Goal: Transaction & Acquisition: Purchase product/service

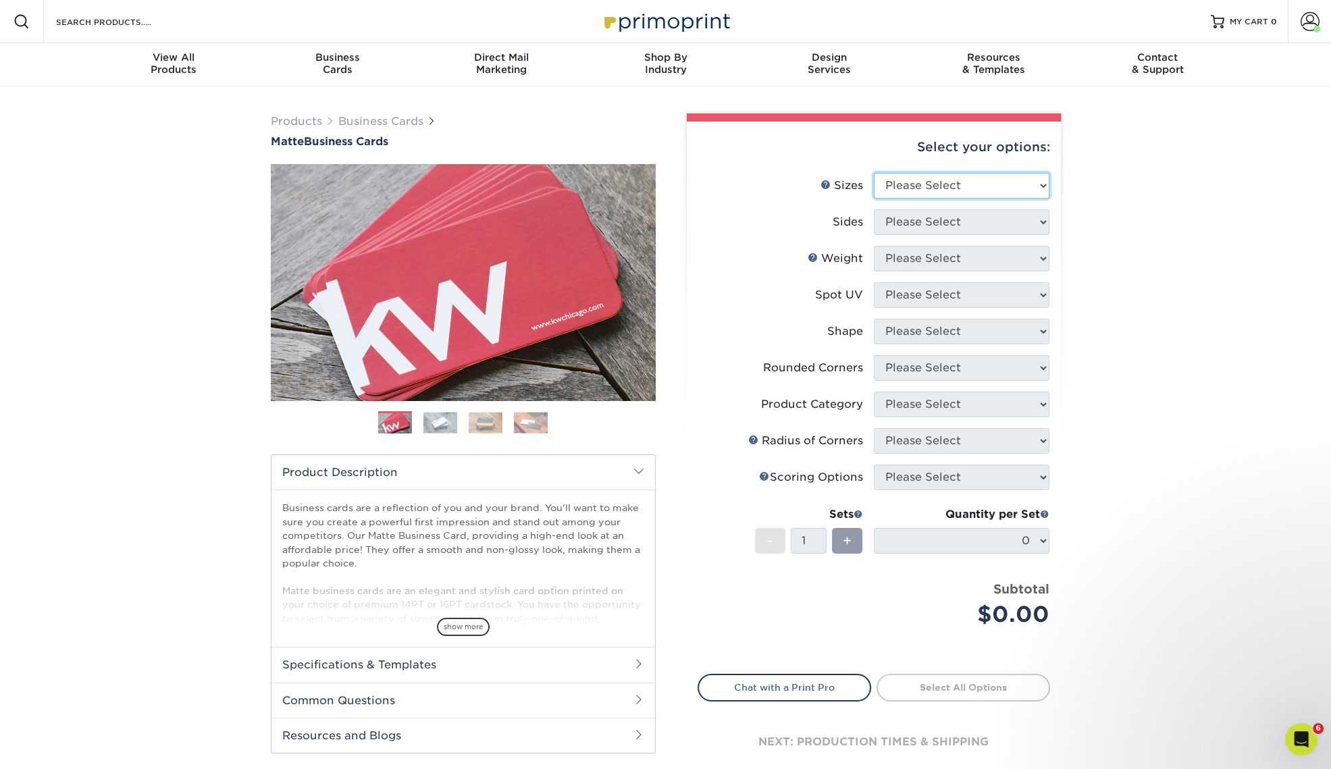
click at [1023, 186] on select "Please Select 1.5" x 3.5" - Mini 1.75" x 3.5" - Mini 2" x 2" - Square 2" x 3" -…" at bounding box center [962, 186] width 176 height 26
select select "2.00x3.50"
click at [874, 173] on select "Please Select 1.5" x 3.5" - Mini 1.75" x 3.5" - Mini 2" x 2" - Square 2" x 3" -…" at bounding box center [962, 186] width 176 height 26
click at [967, 230] on select "Please Select Print Both Sides Print Front Only" at bounding box center [962, 222] width 176 height 26
select select "13abbda7-1d64-4f25-8bb2-c179b224825d"
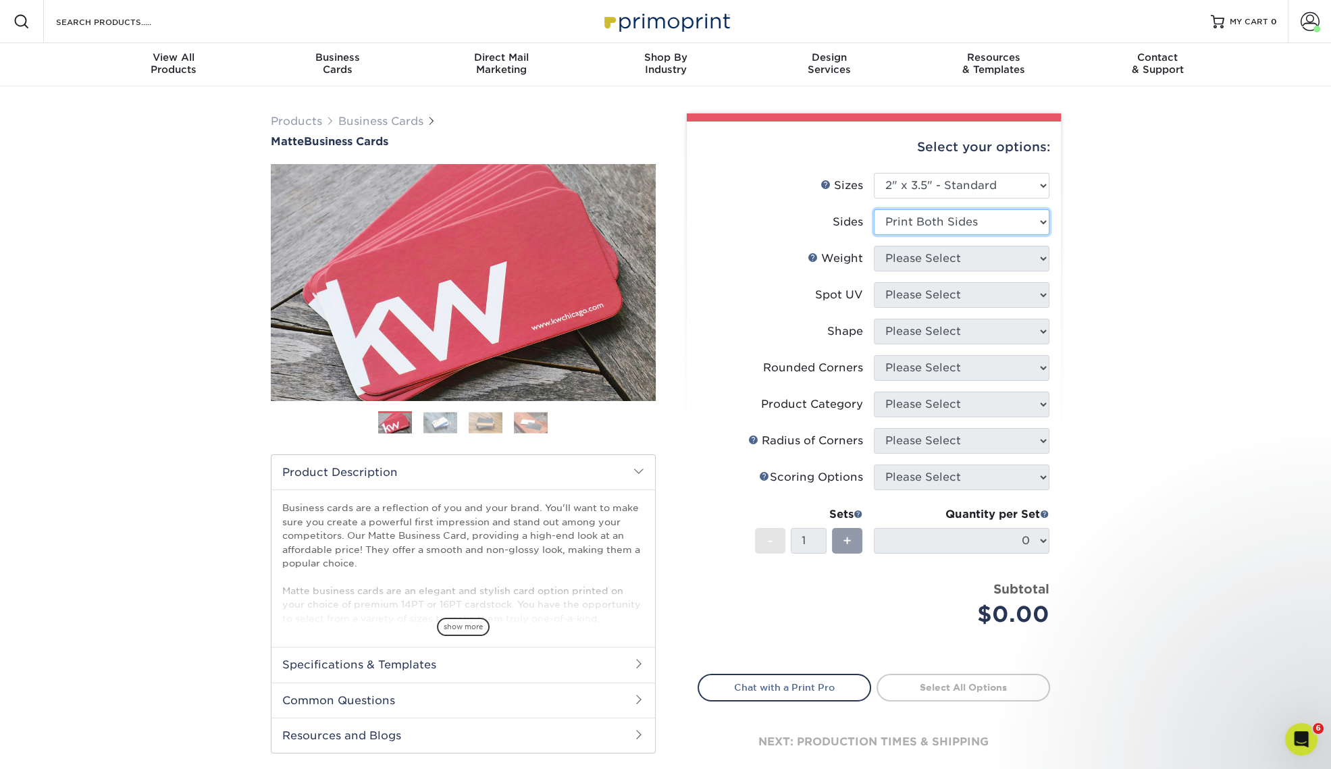
click at [874, 209] on select "Please Select Print Both Sides Print Front Only" at bounding box center [962, 222] width 176 height 26
click at [1003, 259] on select "Please Select 16PT 14PT" at bounding box center [962, 259] width 176 height 26
select select "14PT"
click at [874, 246] on select "Please Select 16PT 14PT" at bounding box center [962, 259] width 176 height 26
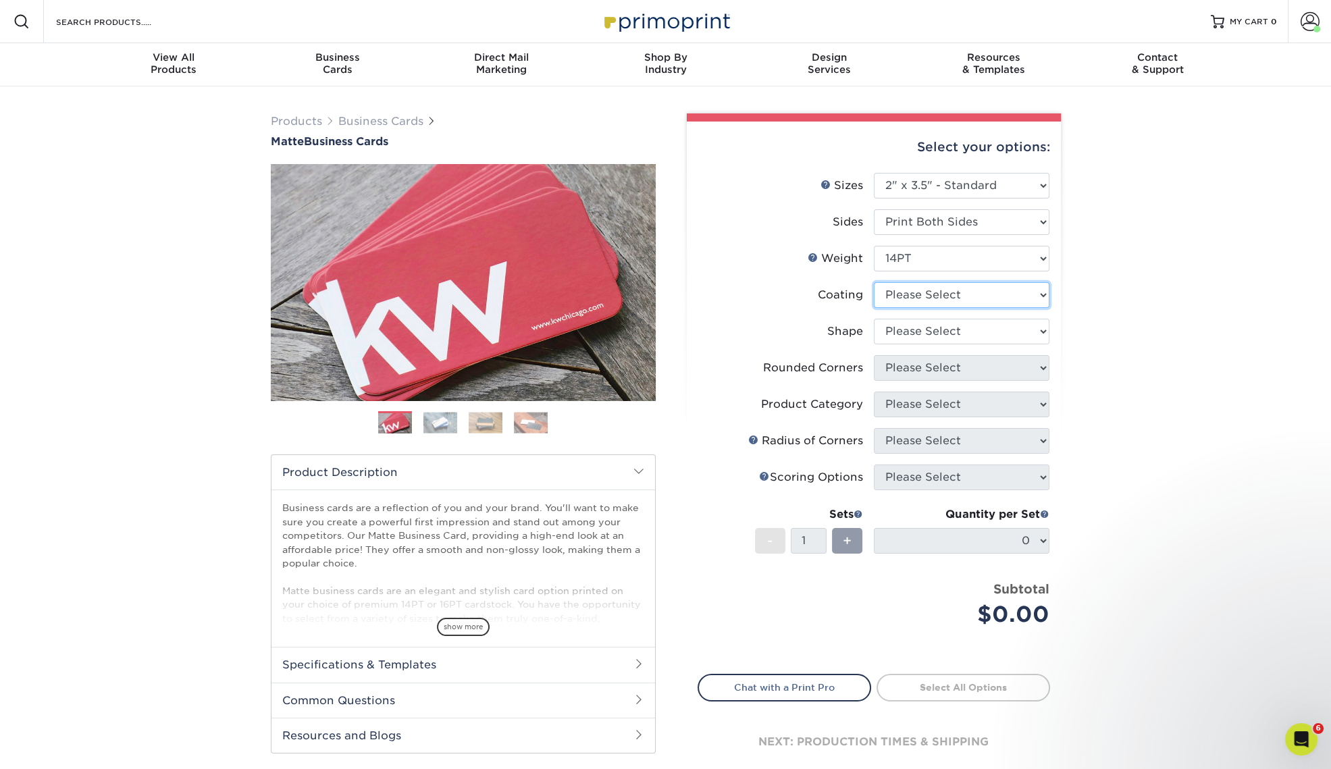
click at [985, 301] on select at bounding box center [962, 295] width 176 height 26
select select "121bb7b5-3b4d-429f-bd8d-bbf80e953313"
click at [874, 282] on select at bounding box center [962, 295] width 176 height 26
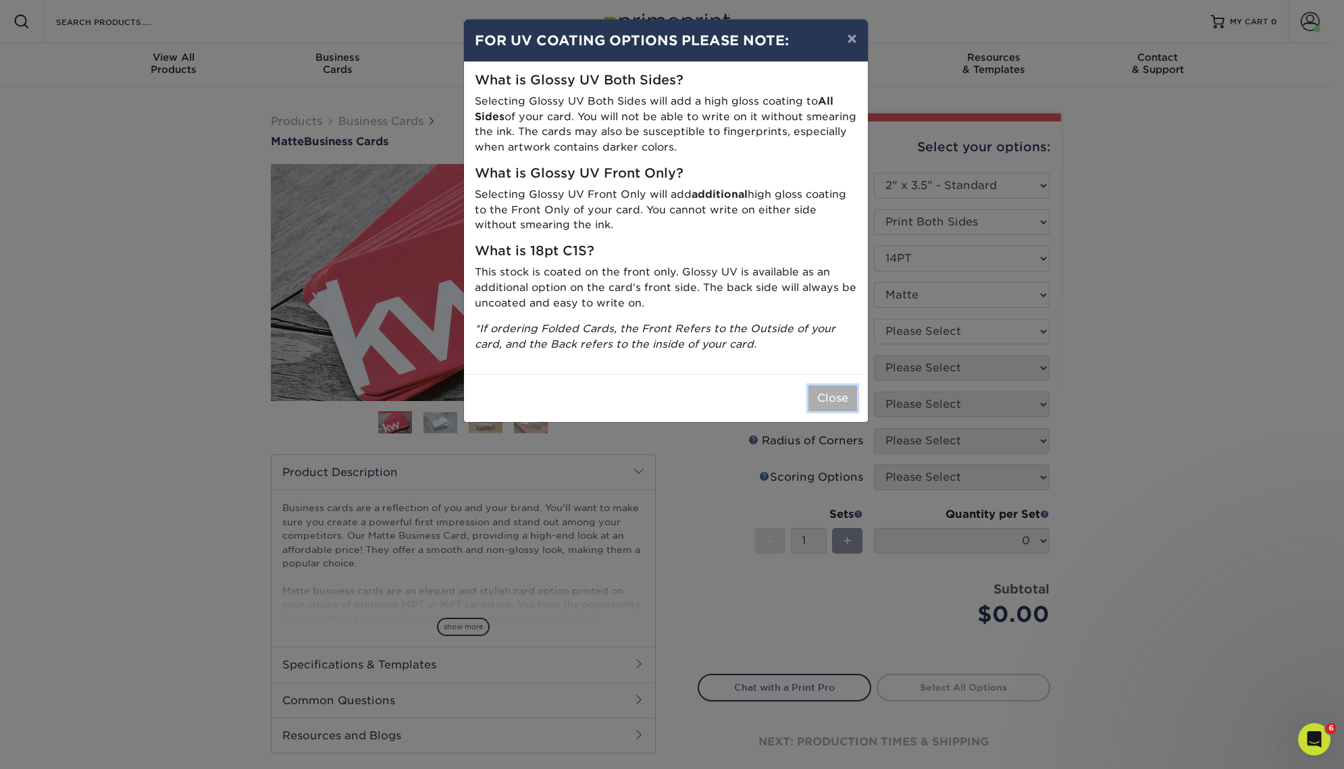
click at [824, 404] on button "Close" at bounding box center [832, 399] width 49 height 26
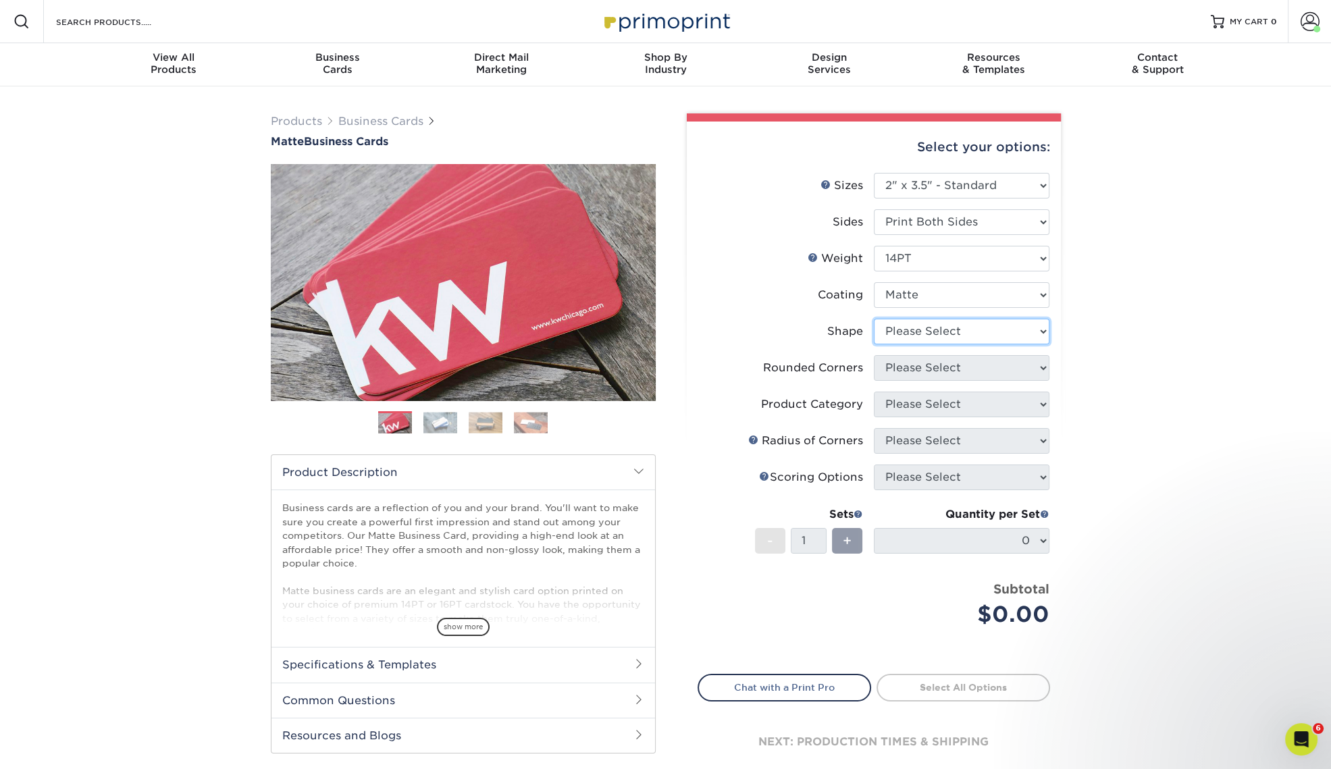
click at [942, 341] on select "Please Select Standard" at bounding box center [962, 332] width 176 height 26
select select "standard"
click at [874, 319] on select "Please Select Standard" at bounding box center [962, 332] width 176 height 26
click at [961, 367] on select "Please Select Yes - Round 2 Corners Yes - Round 4 Corners No" at bounding box center [962, 368] width 176 height 26
select select "0"
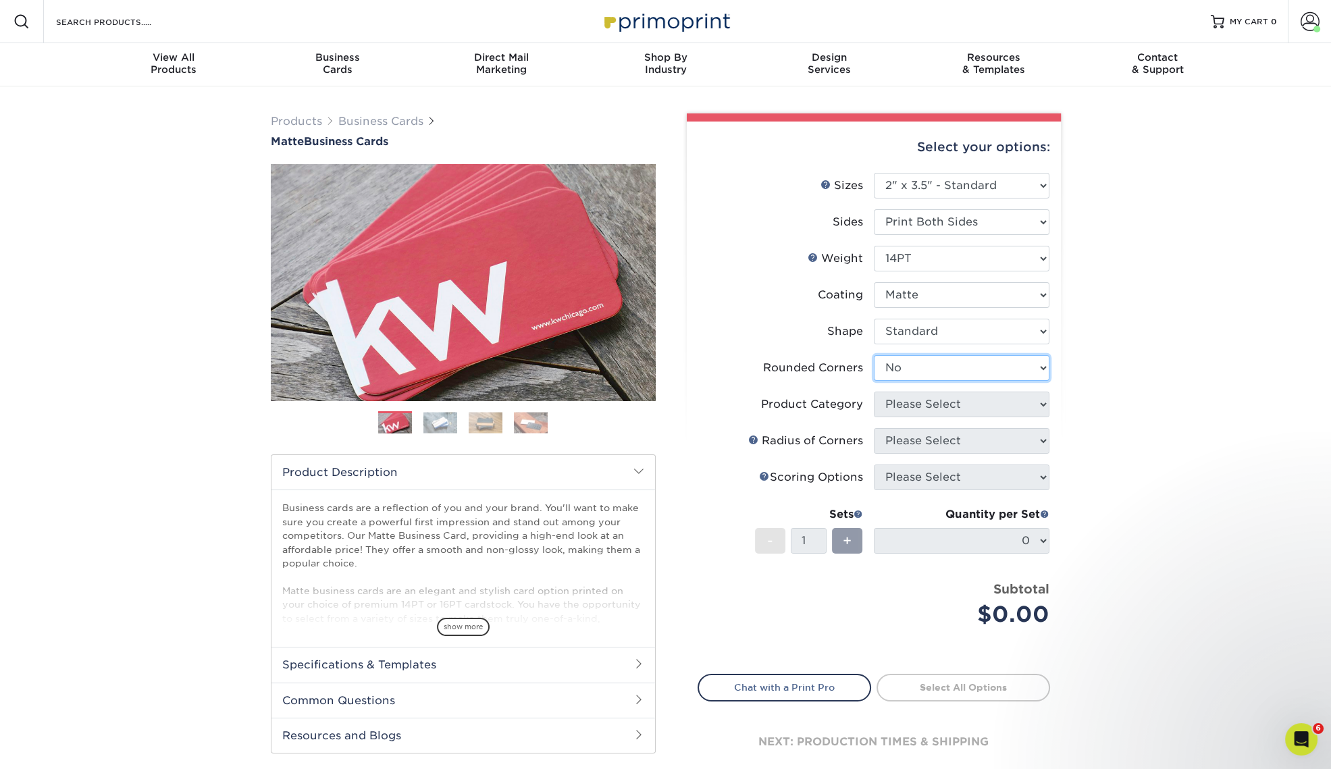
click at [874, 355] on select "Please Select Yes - Round 2 Corners Yes - Round 4 Corners No" at bounding box center [962, 368] width 176 height 26
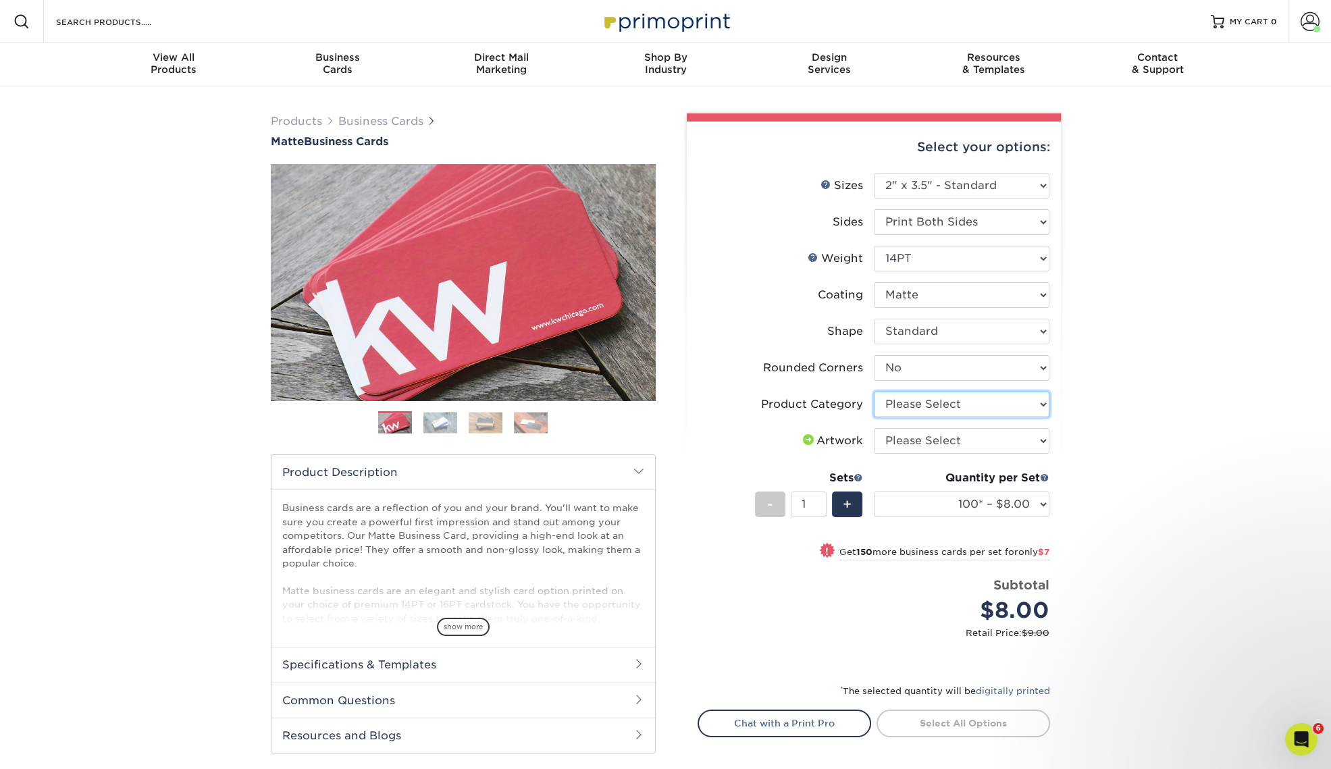
click at [989, 404] on select "Please Select Business Cards" at bounding box center [962, 405] width 176 height 26
select select "3b5148f1-0588-4f88-a218-97bcfdce65c1"
click at [874, 392] on select "Please Select Business Cards" at bounding box center [962, 405] width 176 height 26
click at [988, 440] on select "Please Select I will upload files I need a design - $100" at bounding box center [962, 441] width 176 height 26
select select "upload"
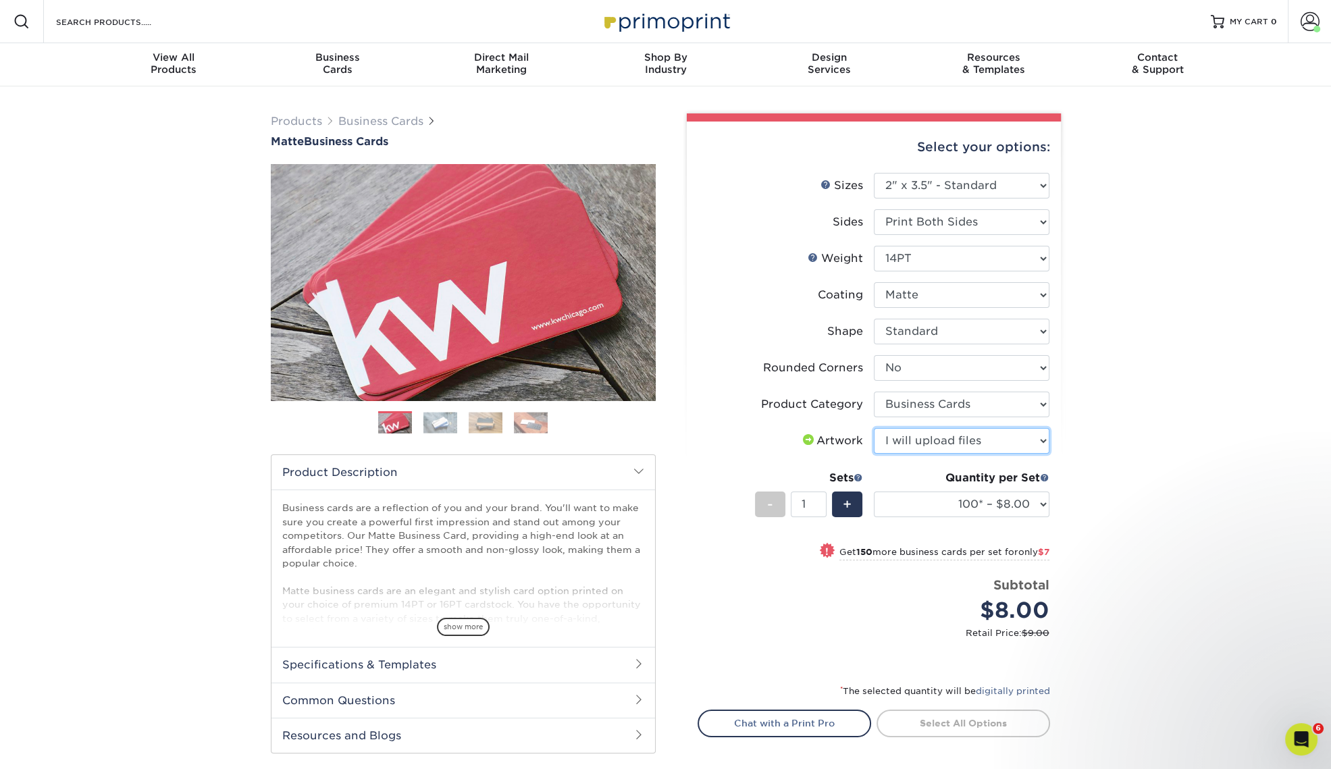
click at [874, 428] on select "Please Select I will upload files I need a design - $100" at bounding box center [962, 441] width 176 height 26
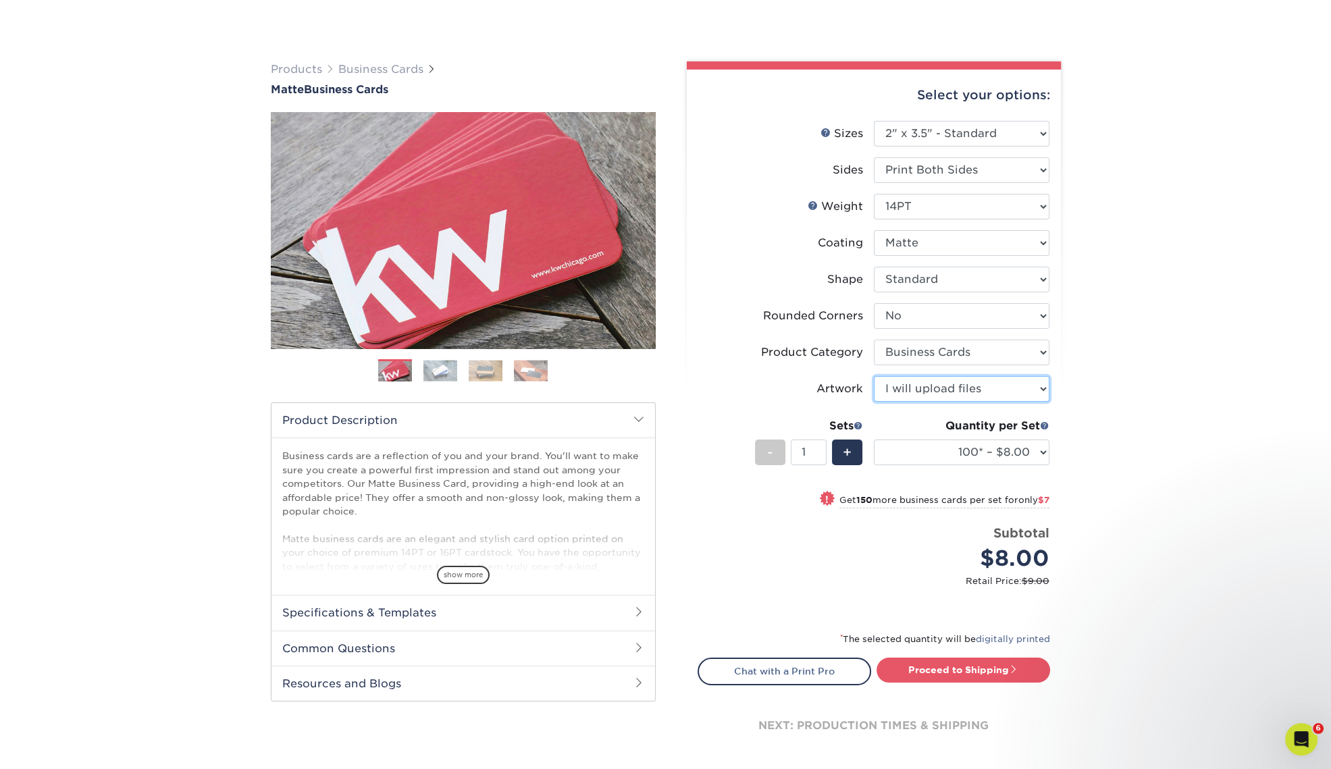
scroll to position [84, 0]
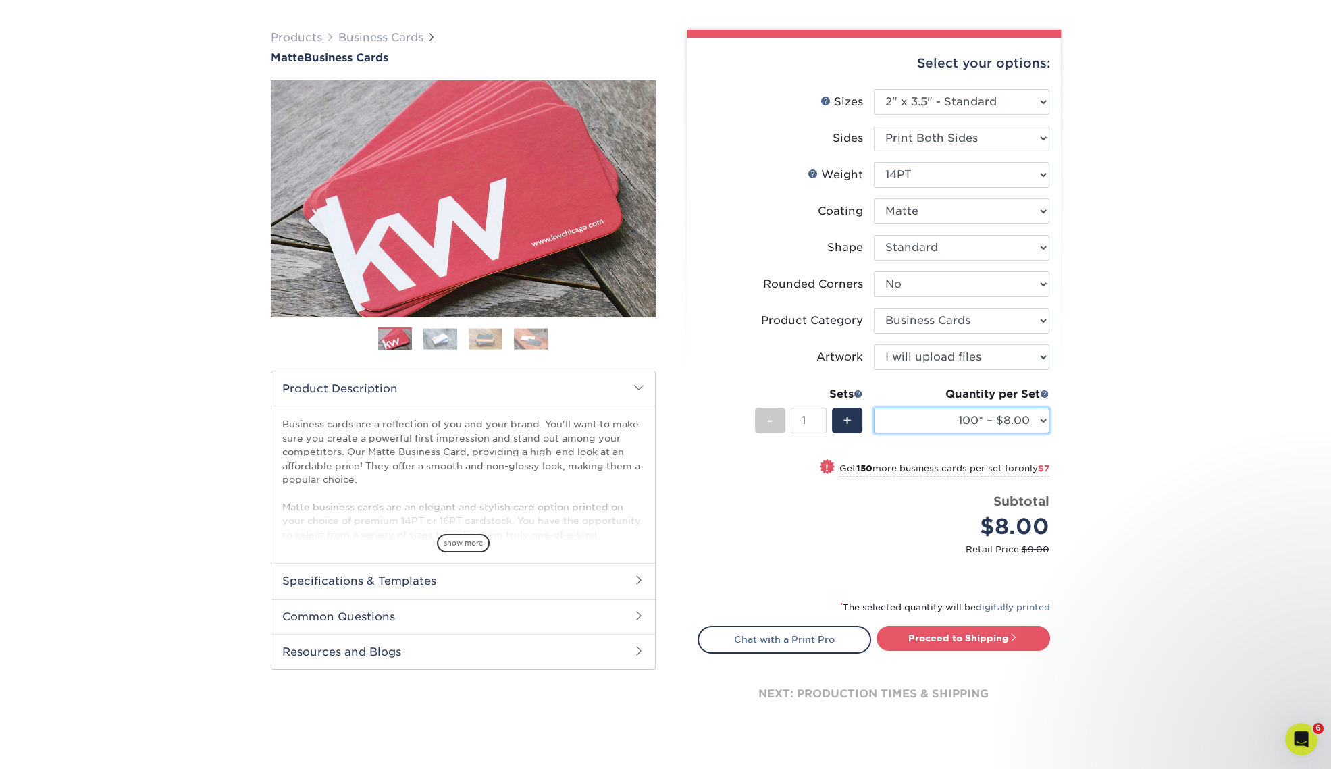
click at [1021, 416] on select "100* – $8.00 250* – $15.00 500 – $30.00 1000 – $37.00 2500 – $66.00 5000 – $127…" at bounding box center [962, 421] width 176 height 26
select select "250* – $15.00"
click at [874, 408] on select "100* – $8.00 250* – $15.00 500 – $30.00 1000 – $37.00 2500 – $66.00 5000 – $127…" at bounding box center [962, 421] width 176 height 26
click at [1006, 641] on link "Proceed to Shipping" at bounding box center [963, 638] width 174 height 24
type input "Set 1"
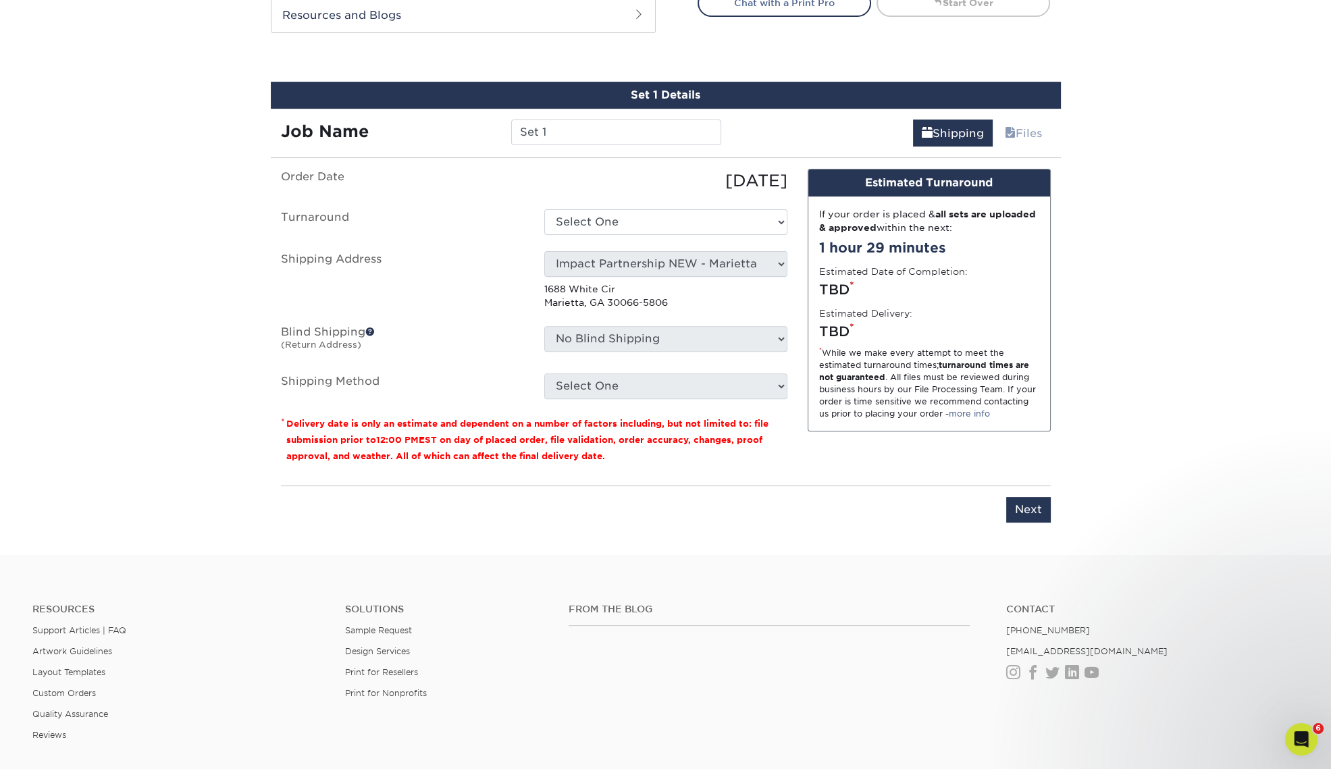
scroll to position [745, 0]
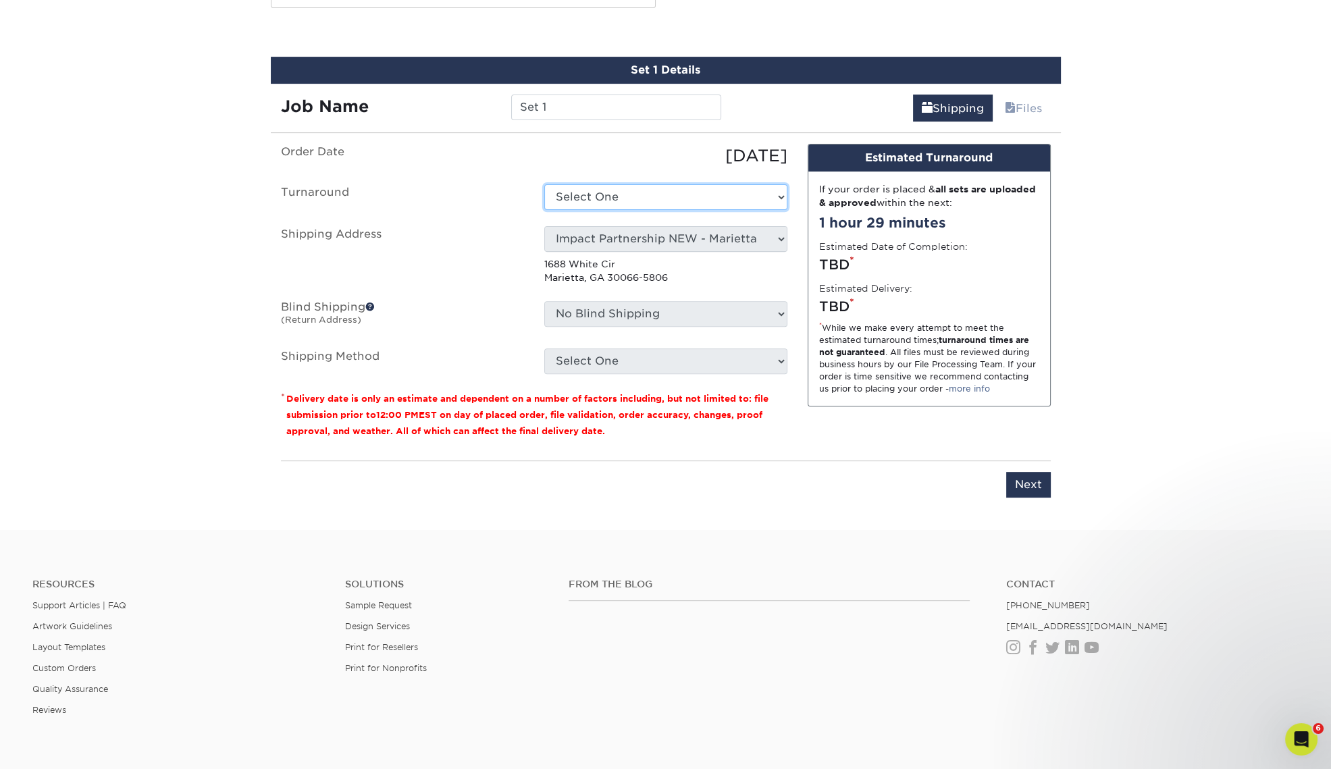
click at [684, 189] on select "Select One 2-4 Business Days 2 Day Next Business Day" at bounding box center [665, 197] width 243 height 26
select select "56f96fba-ecd4-4e1b-a4a4-6bff8fef1ff9"
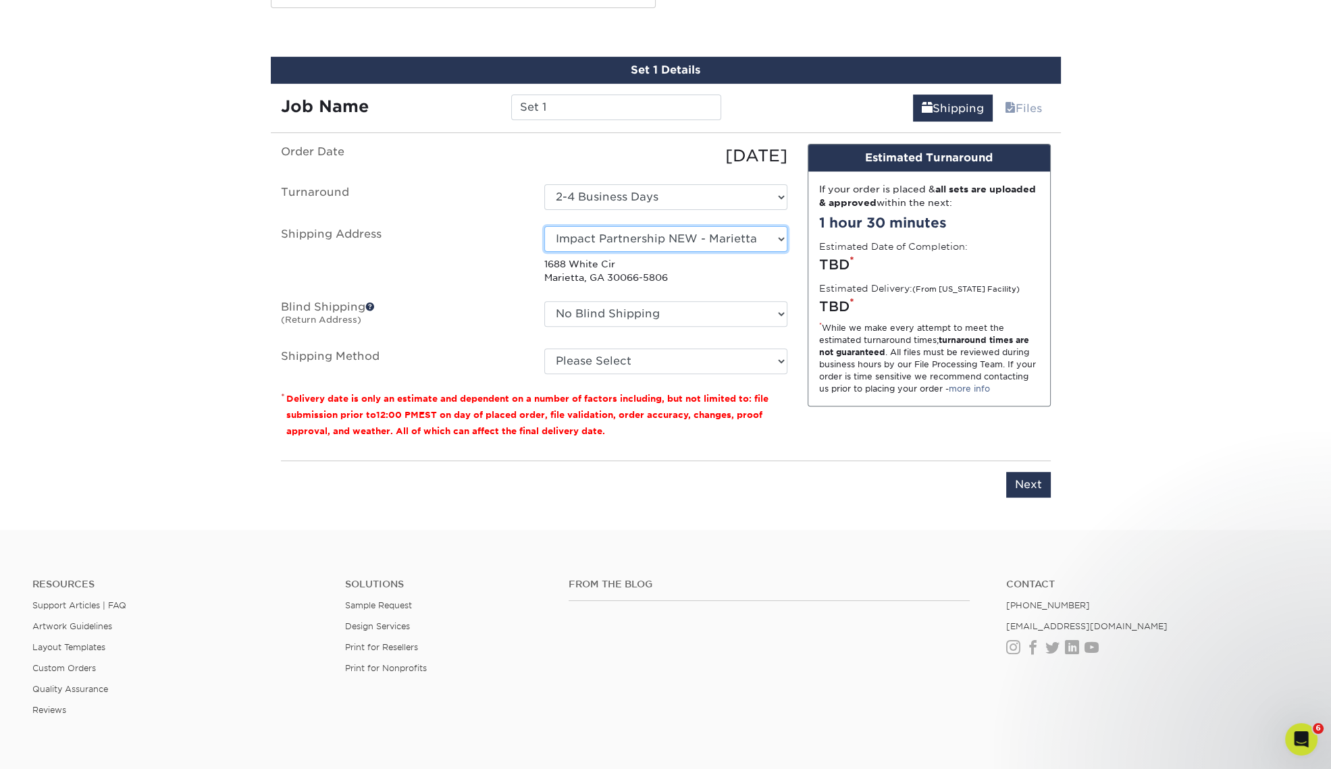
click at [747, 246] on select "Select One Andrew Hansen - Palm Spring, Suite 3 John McNamara - 7350 W. College…" at bounding box center [665, 239] width 243 height 26
select select "285019"
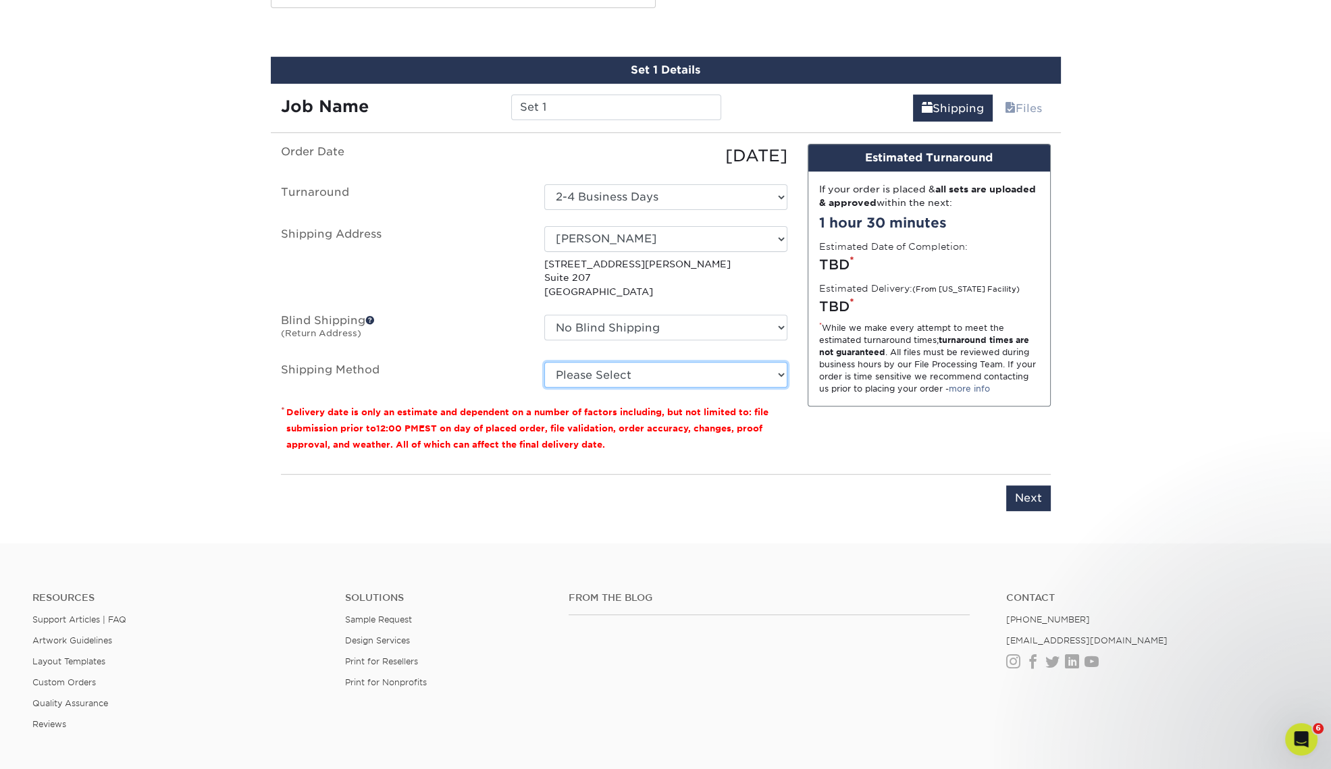
click at [735, 378] on select "Please Select Ground Shipping (+$7.84) 3 Day Shipping Service (+$15.33) 2 Day A…" at bounding box center [665, 375] width 243 height 26
select select "03"
click at [544, 362] on select "Please Select Ground Shipping (+$7.84) 3 Day Shipping Service (+$15.33) 2 Day A…" at bounding box center [665, 375] width 243 height 26
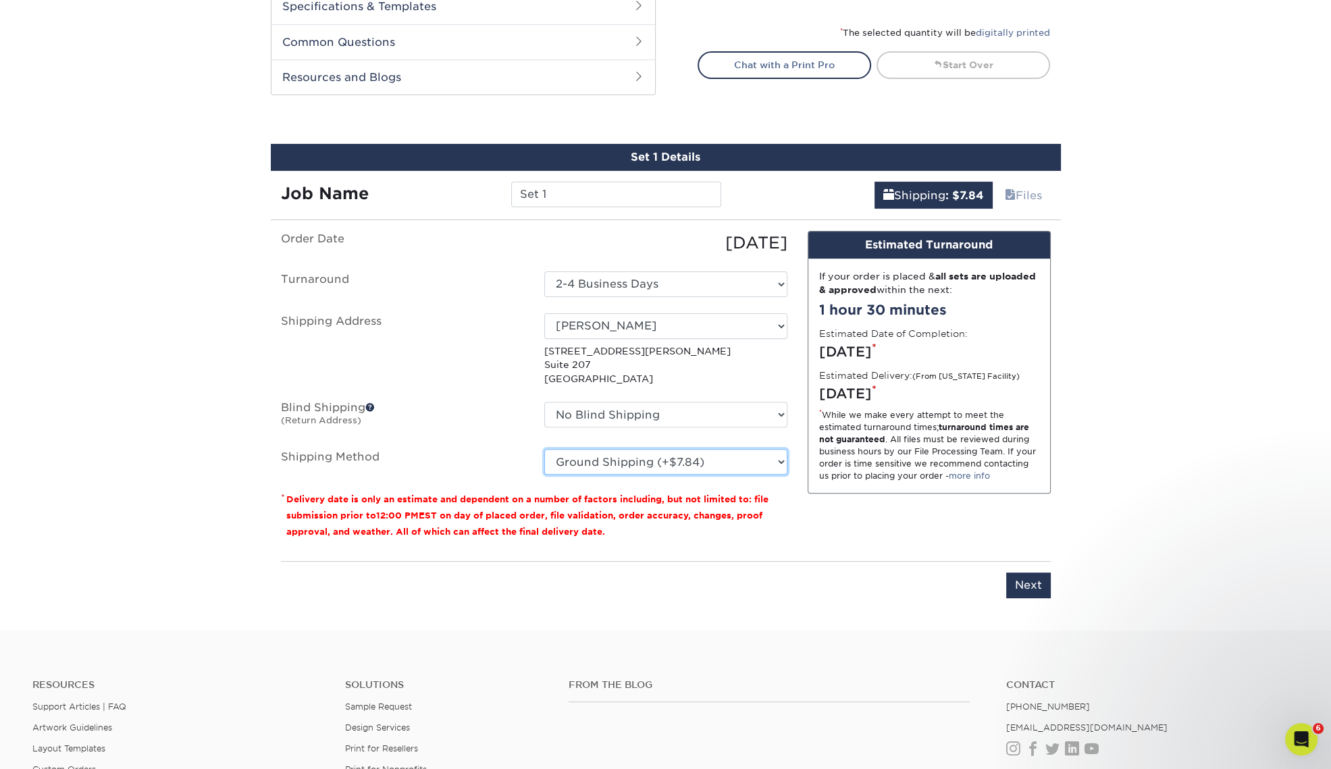
scroll to position [661, 0]
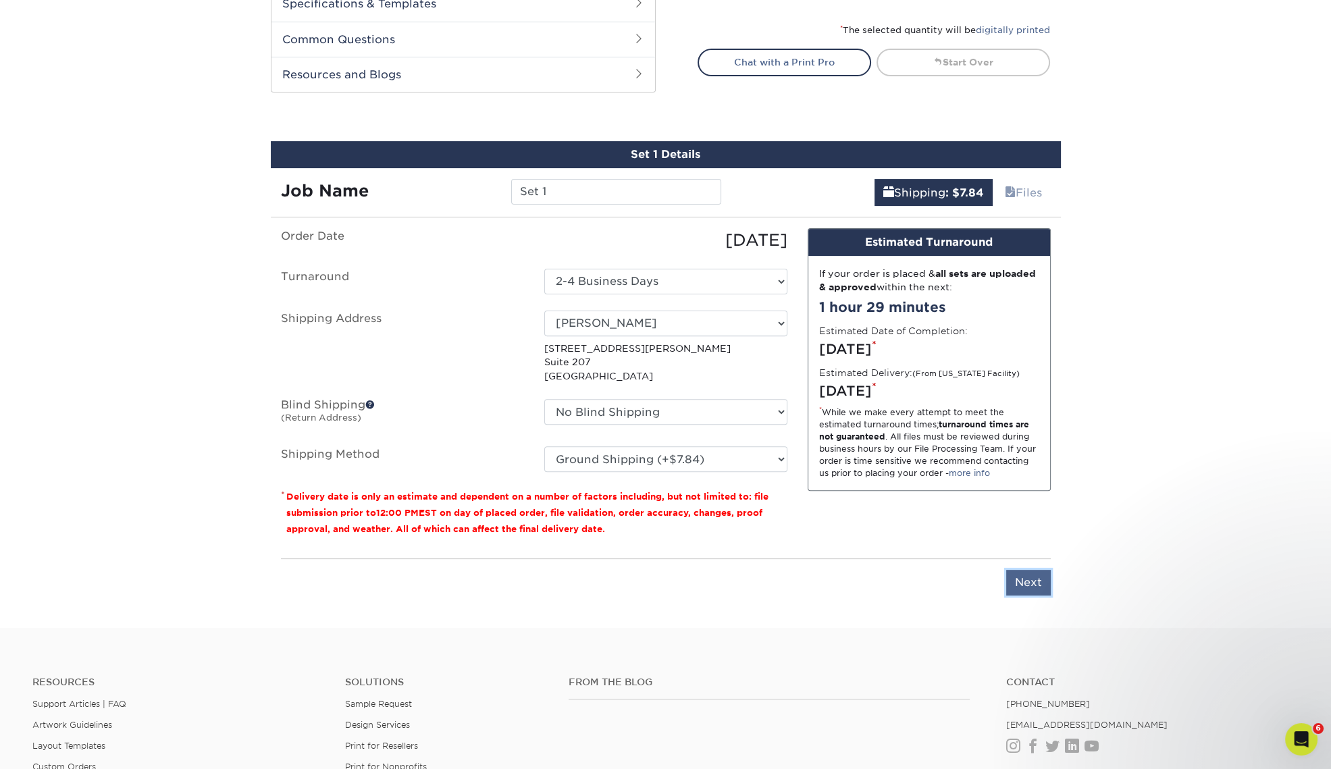
click at [1045, 589] on input "Next" at bounding box center [1028, 583] width 45 height 26
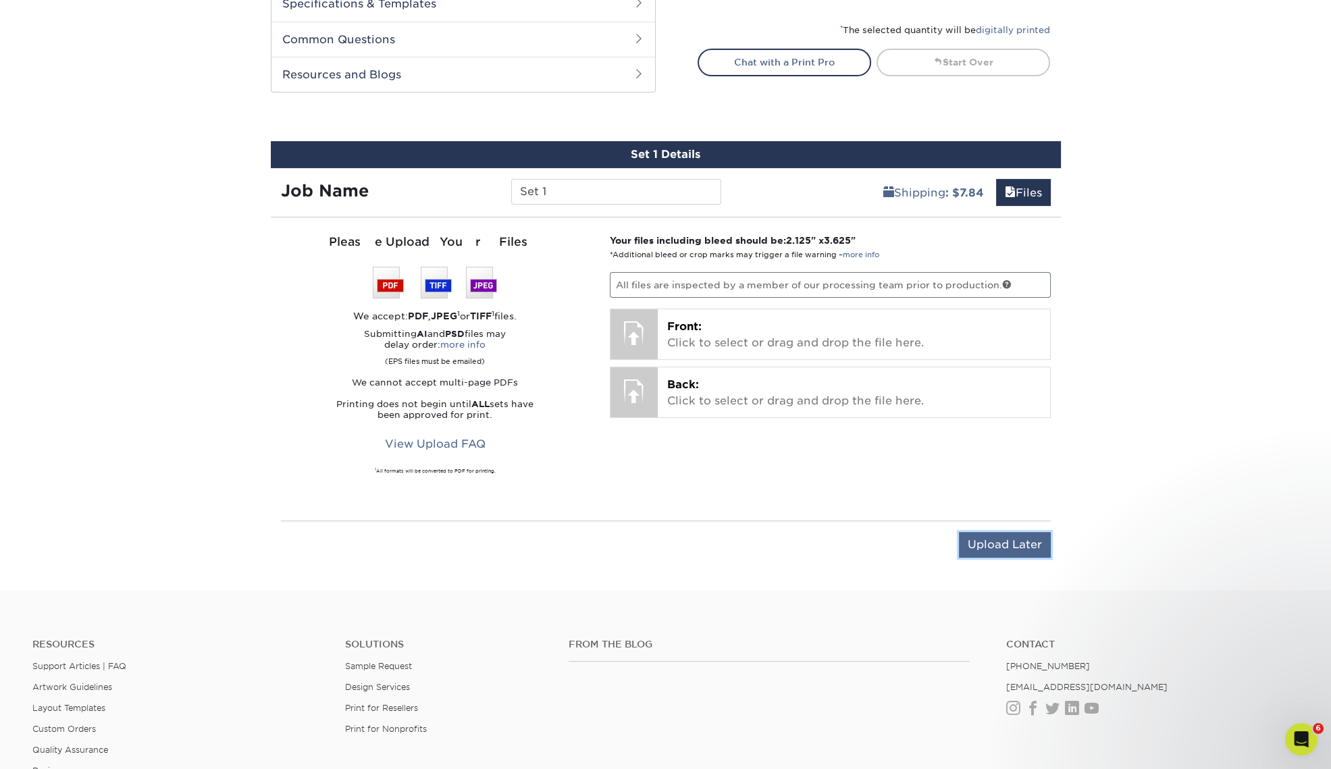
click at [1041, 548] on input "Upload Later" at bounding box center [1005, 545] width 92 height 26
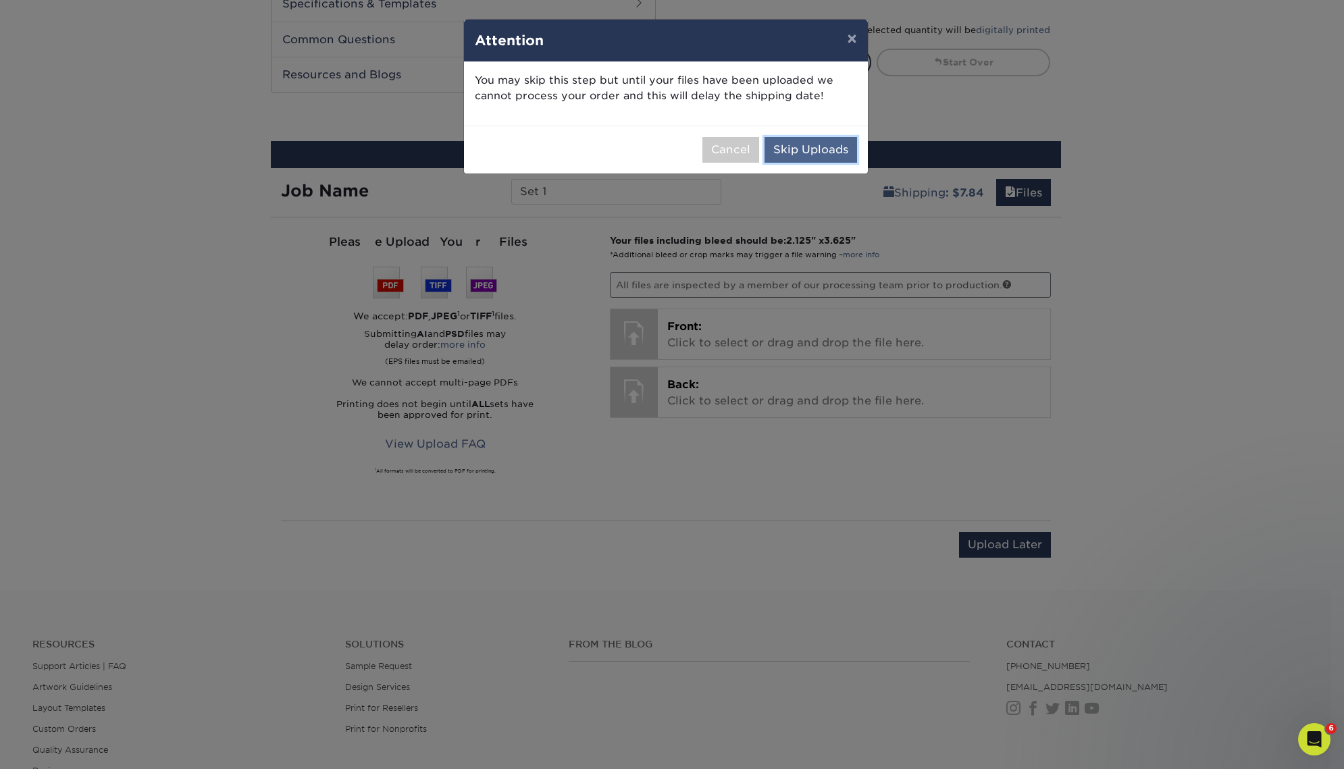
click at [814, 157] on button "Skip Uploads" at bounding box center [810, 150] width 93 height 26
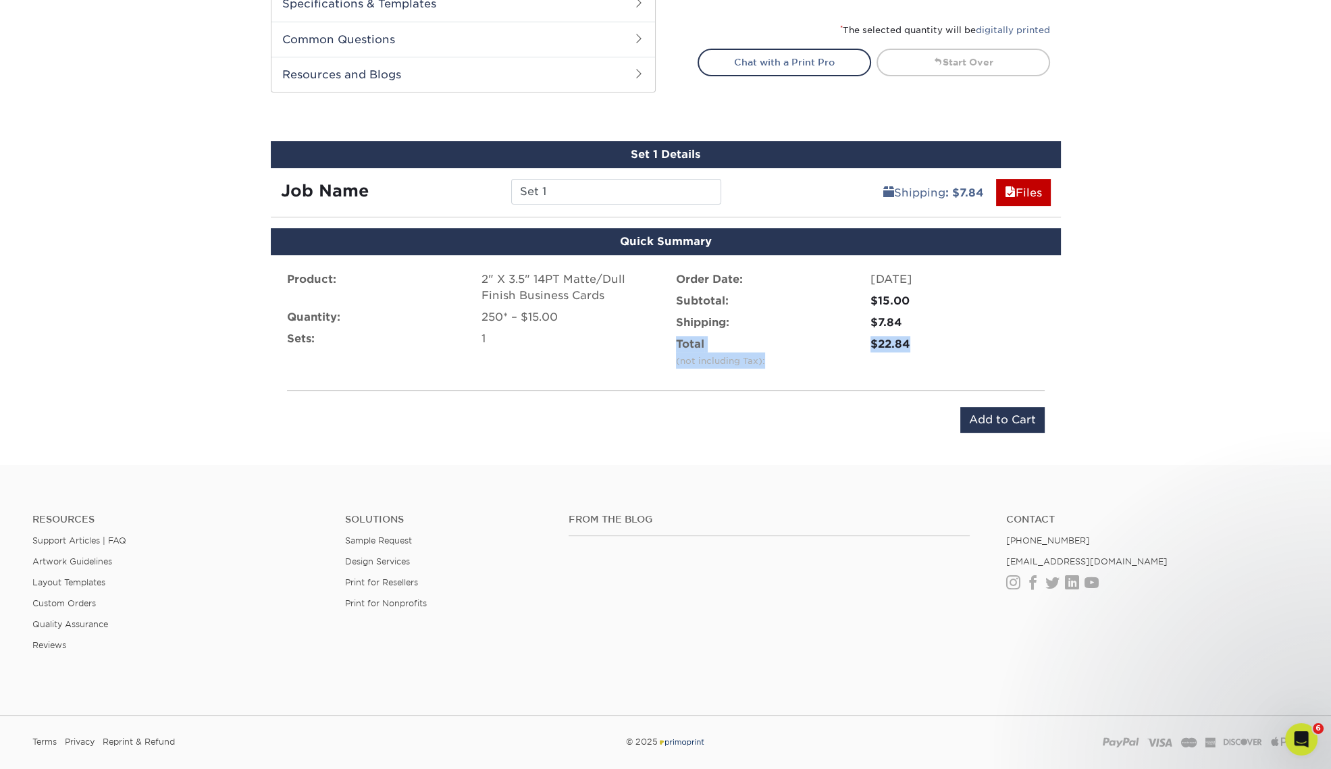
drag, startPoint x: 924, startPoint y: 344, endPoint x: 675, endPoint y: 347, distance: 248.5
click at [675, 347] on li "Total (not including Tax): $22.84" at bounding box center [860, 355] width 389 height 38
copy li "Total (not including Tax): $22.84"
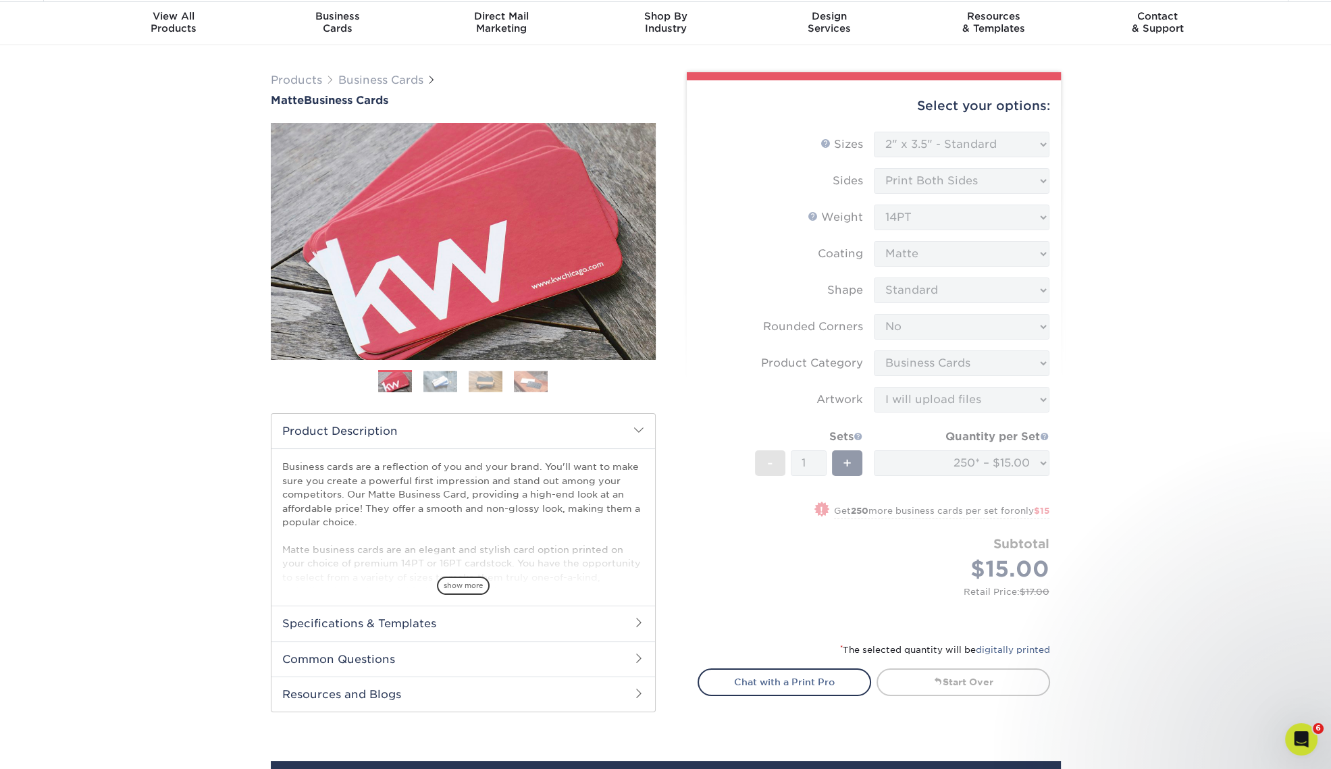
scroll to position [0, 0]
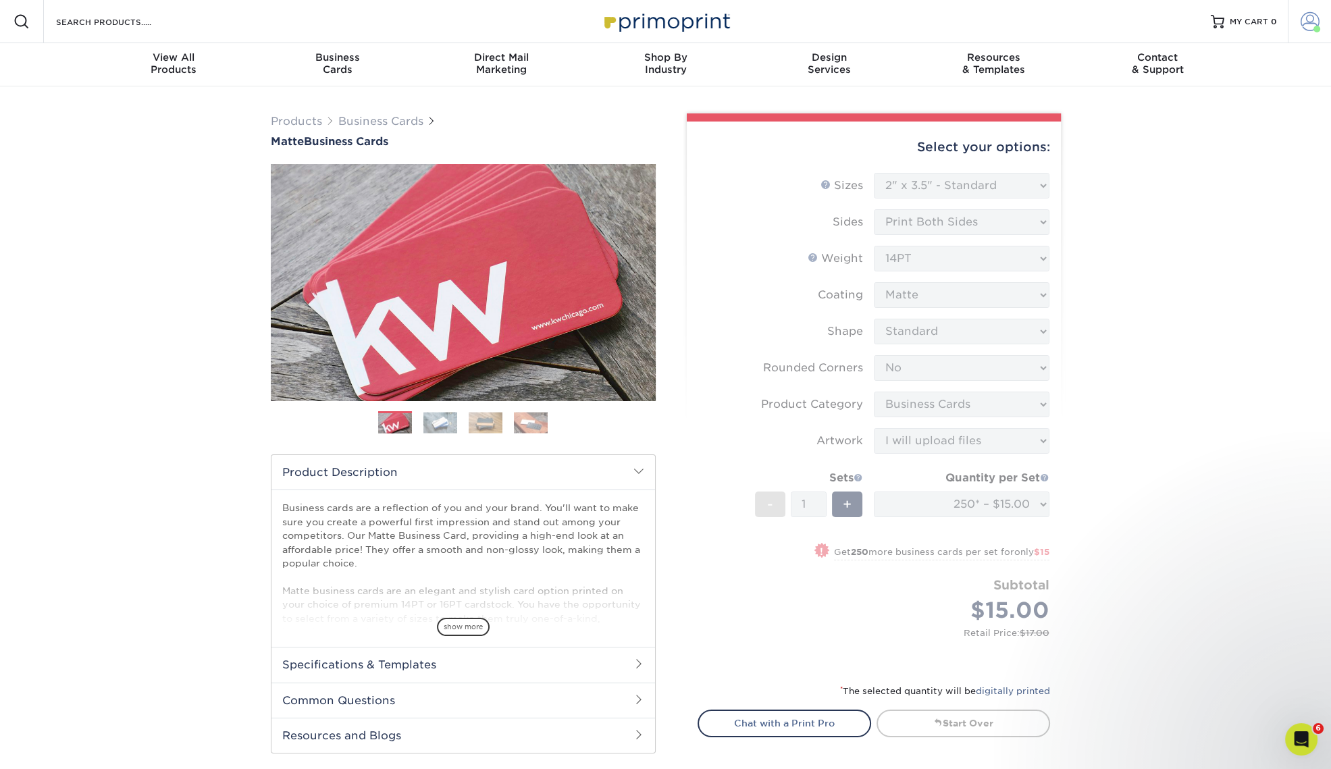
click at [1315, 23] on span at bounding box center [1309, 21] width 19 height 19
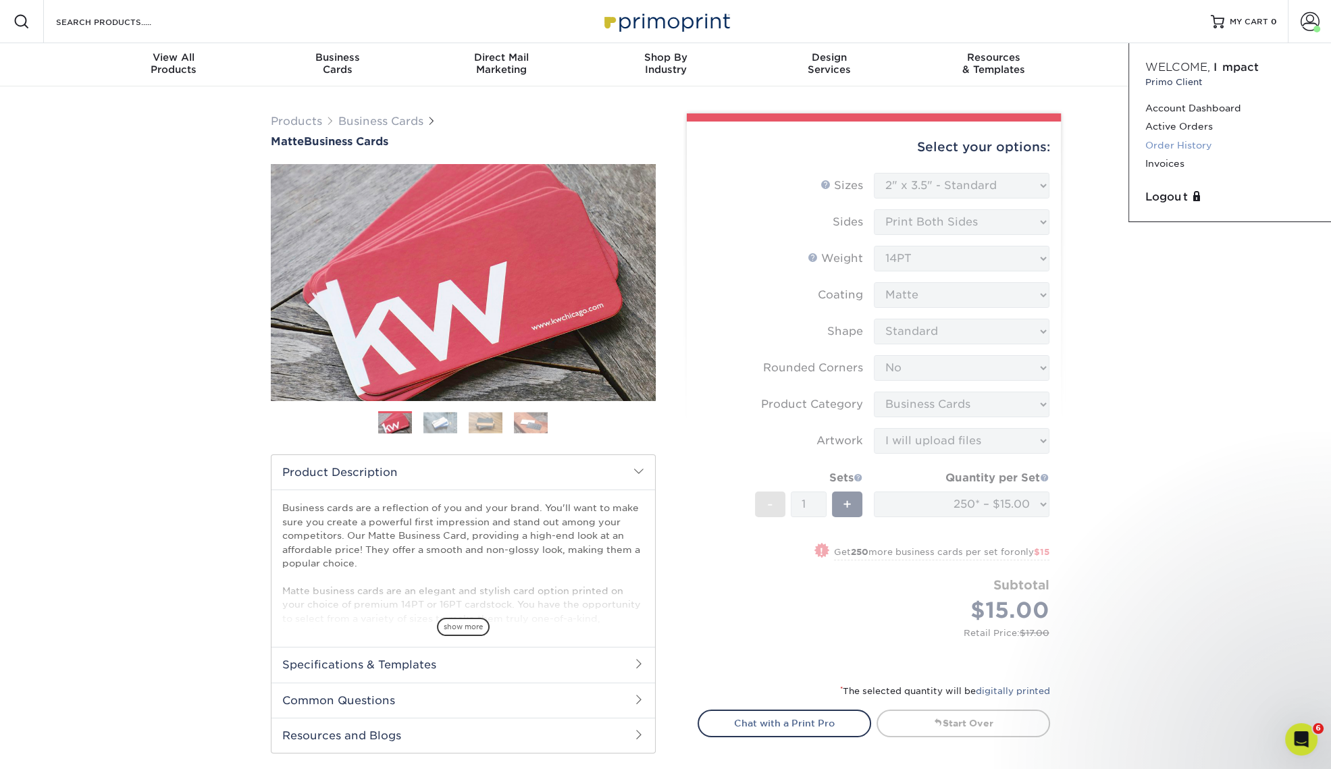
click at [1181, 144] on link "Order History" at bounding box center [1229, 145] width 169 height 18
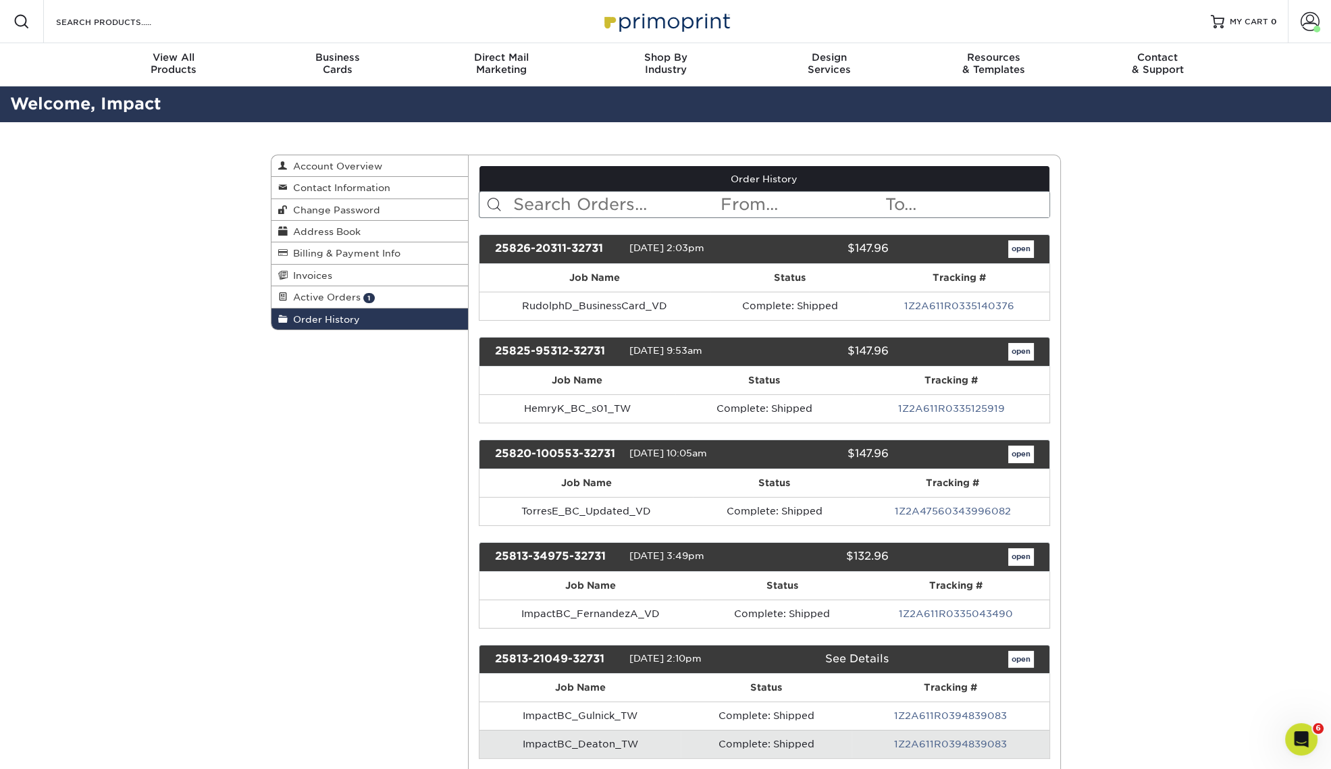
click at [631, 200] on input "text" at bounding box center [615, 205] width 207 height 26
type input "appt"
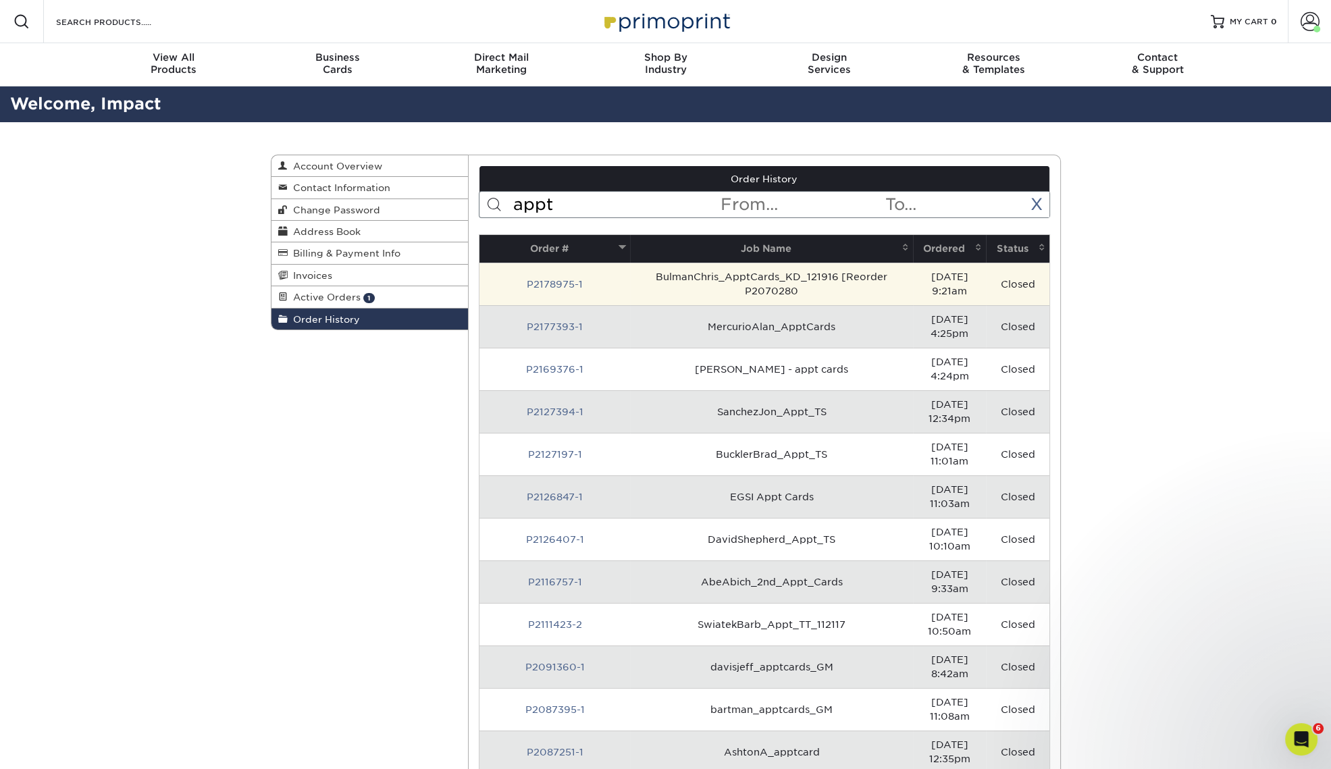
click at [736, 273] on td "BulmanChris_ApptCards_KD_121916 [Reorder P2070280" at bounding box center [771, 284] width 283 height 43
click at [538, 281] on link "P2178975-1" at bounding box center [555, 284] width 56 height 11
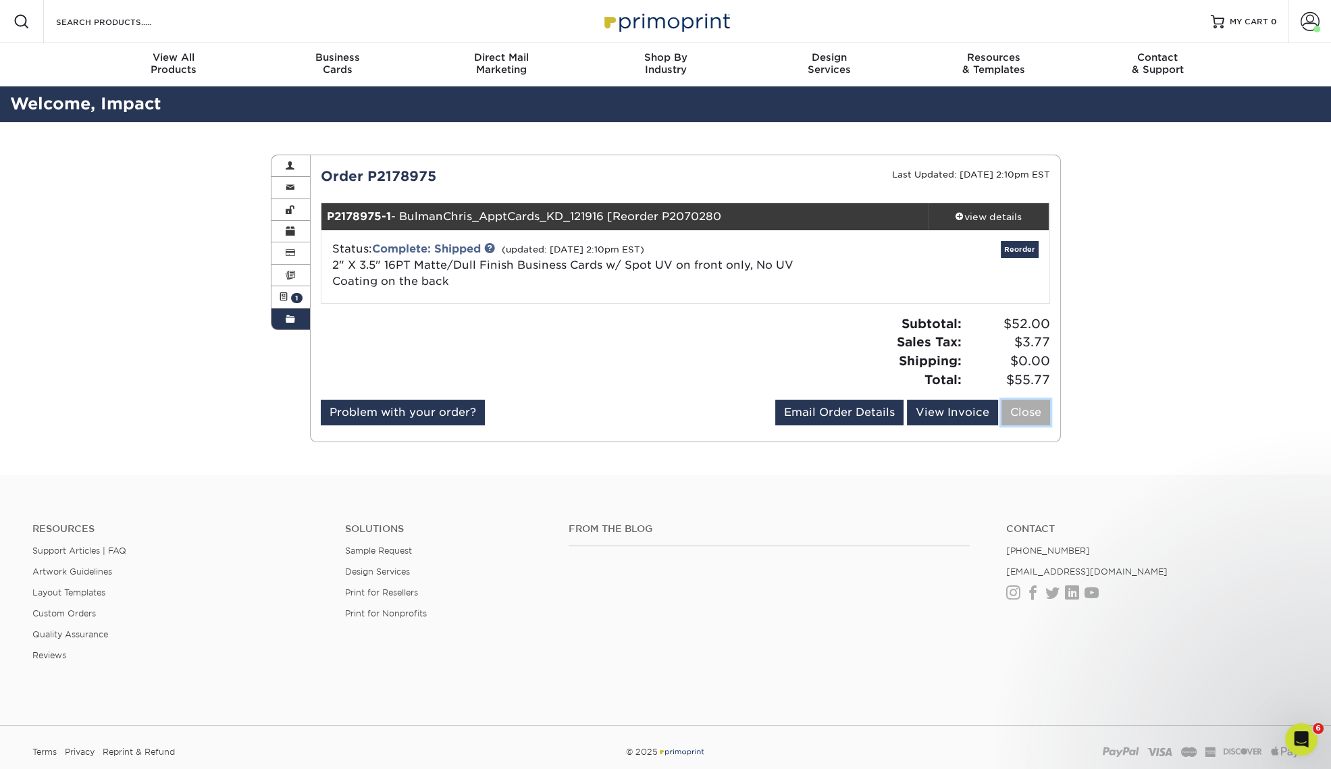
click at [1035, 417] on link "Close" at bounding box center [1025, 413] width 49 height 26
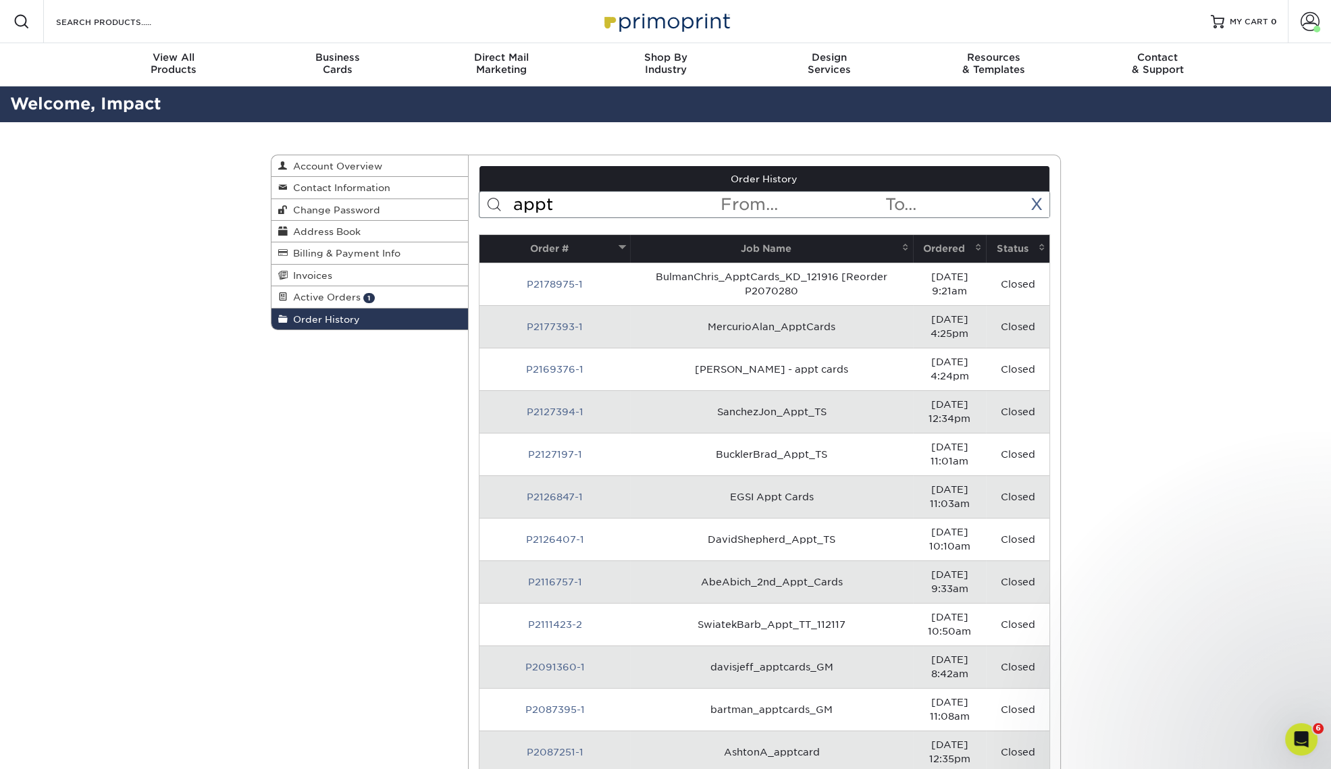
click at [937, 252] on th "Ordered" at bounding box center [950, 249] width 74 height 28
click at [932, 249] on th "Ordered" at bounding box center [950, 249] width 74 height 28
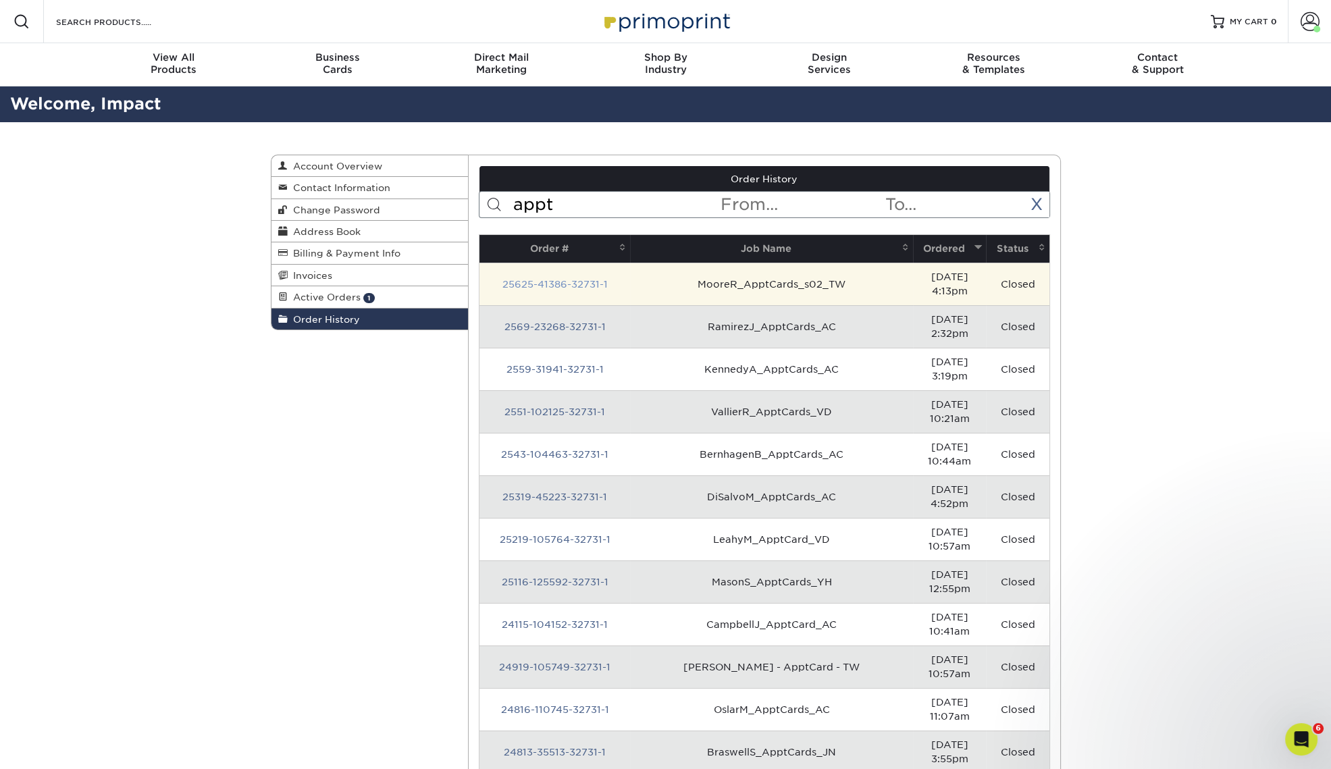
click at [541, 279] on link "25625-41386-32731-1" at bounding box center [554, 284] width 105 height 11
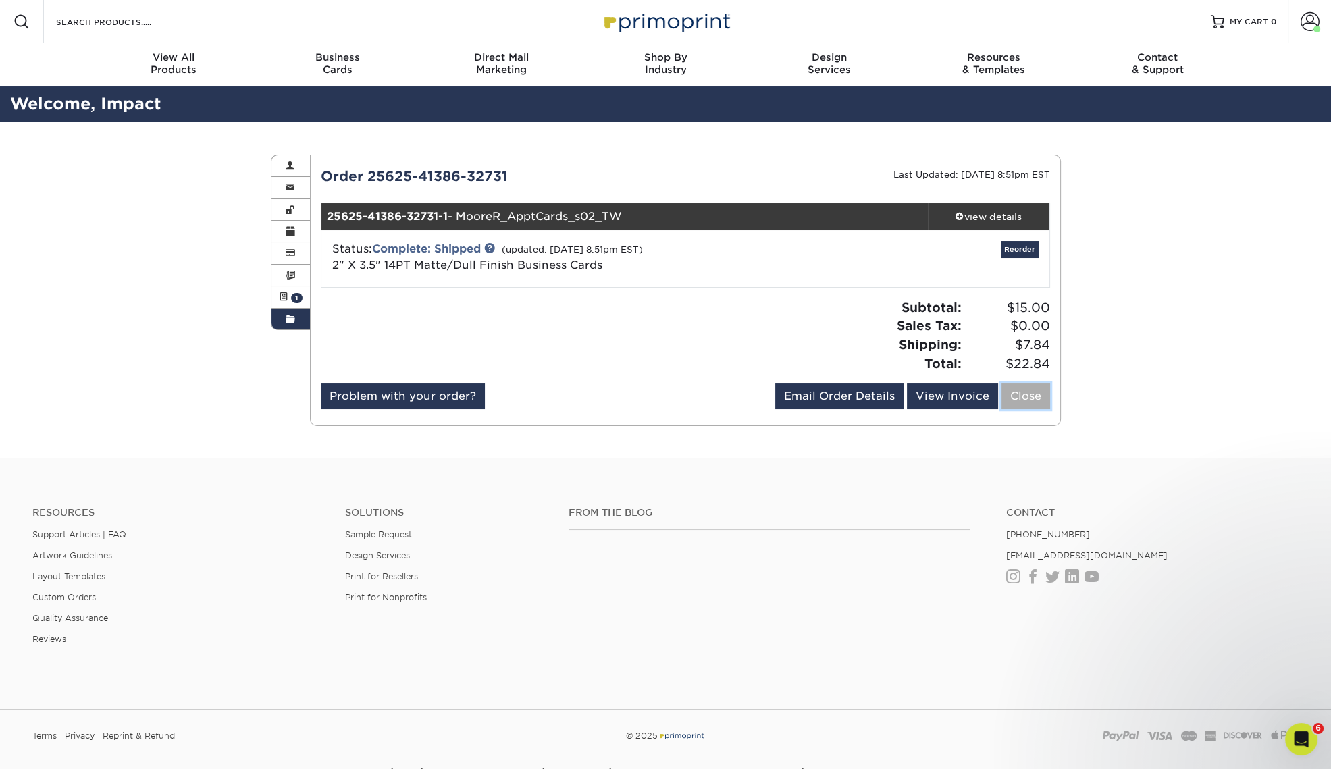
click at [1025, 398] on link "Close" at bounding box center [1025, 397] width 49 height 26
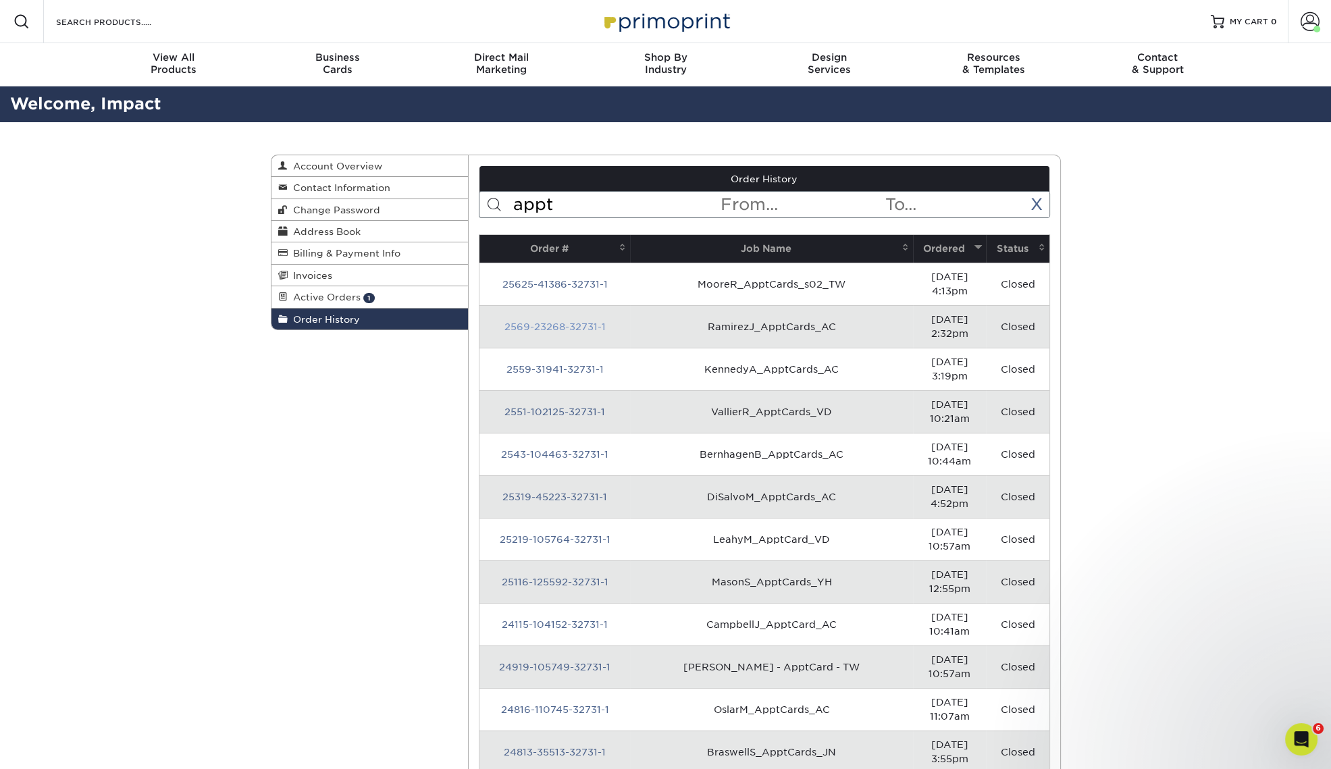
click at [567, 327] on link "2569-23268-32731-1" at bounding box center [554, 326] width 101 height 11
